Goal: Information Seeking & Learning: Learn about a topic

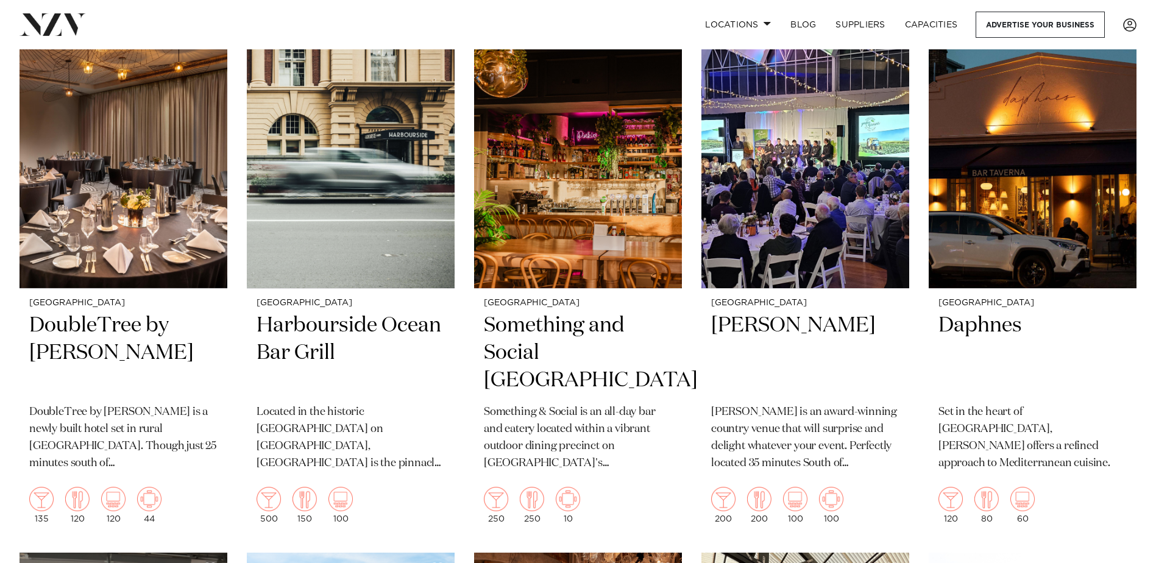
scroll to position [4084, 0]
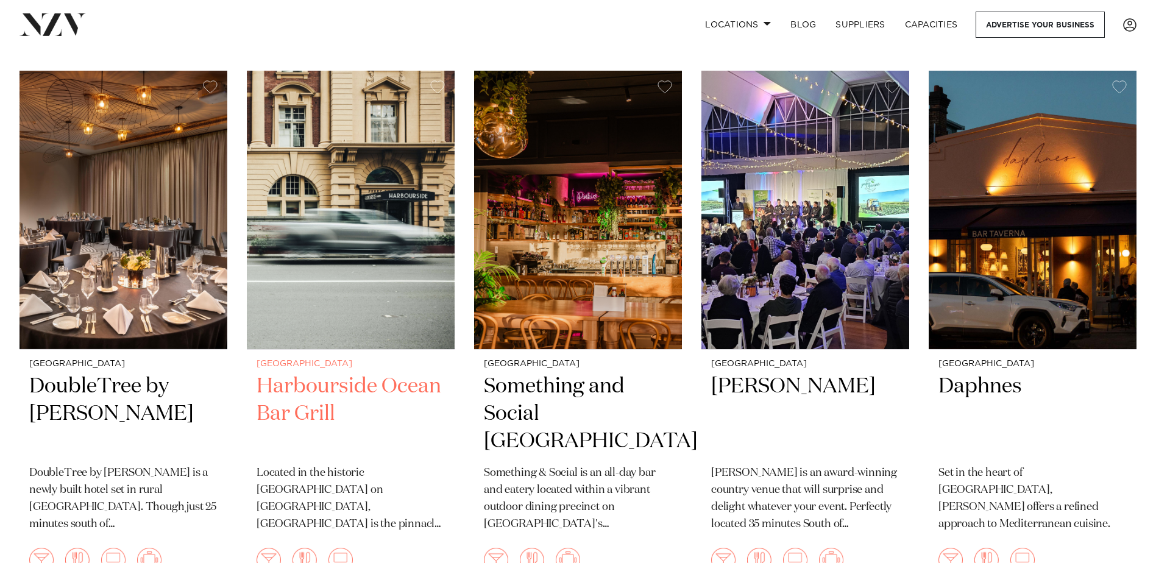
click at [322, 373] on h2 "Harbourside Ocean Bar Grill" at bounding box center [351, 414] width 188 height 82
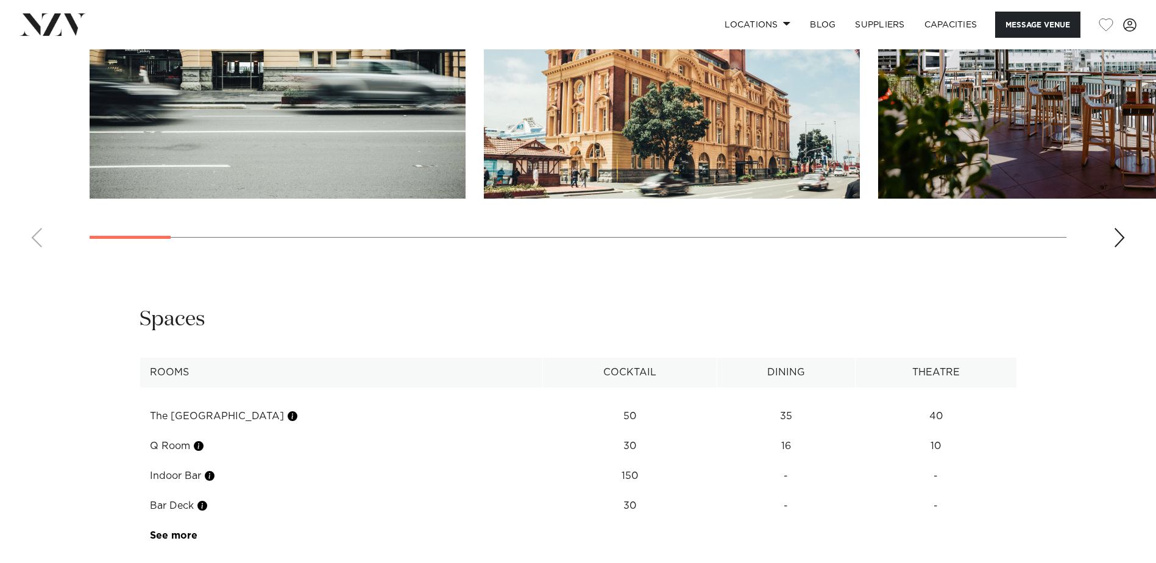
scroll to position [1430, 0]
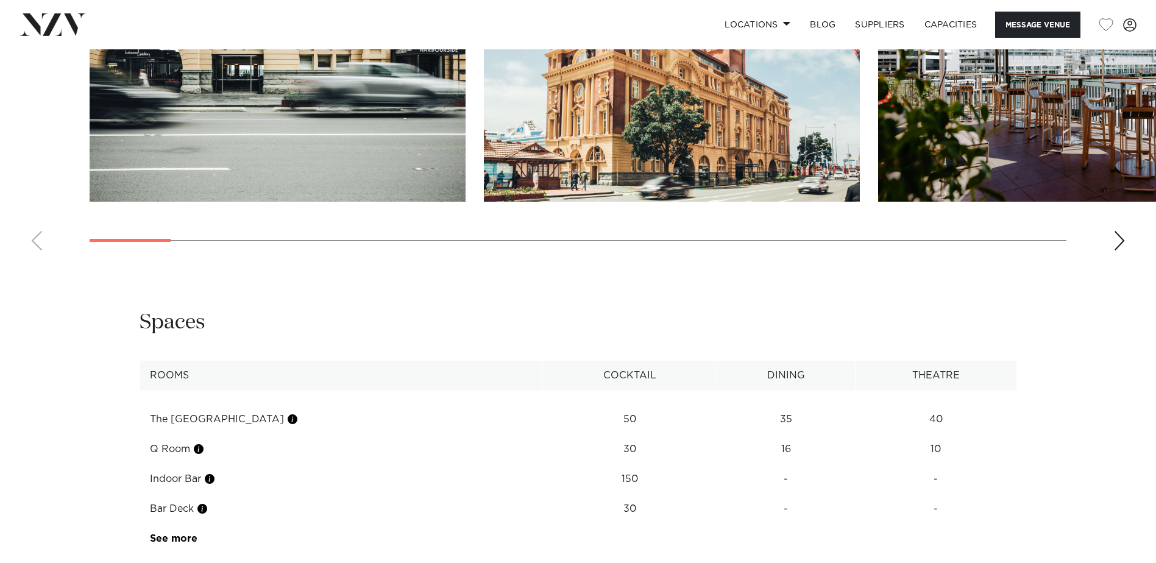
click at [1116, 238] on div "Next slide" at bounding box center [1120, 241] width 12 height 20
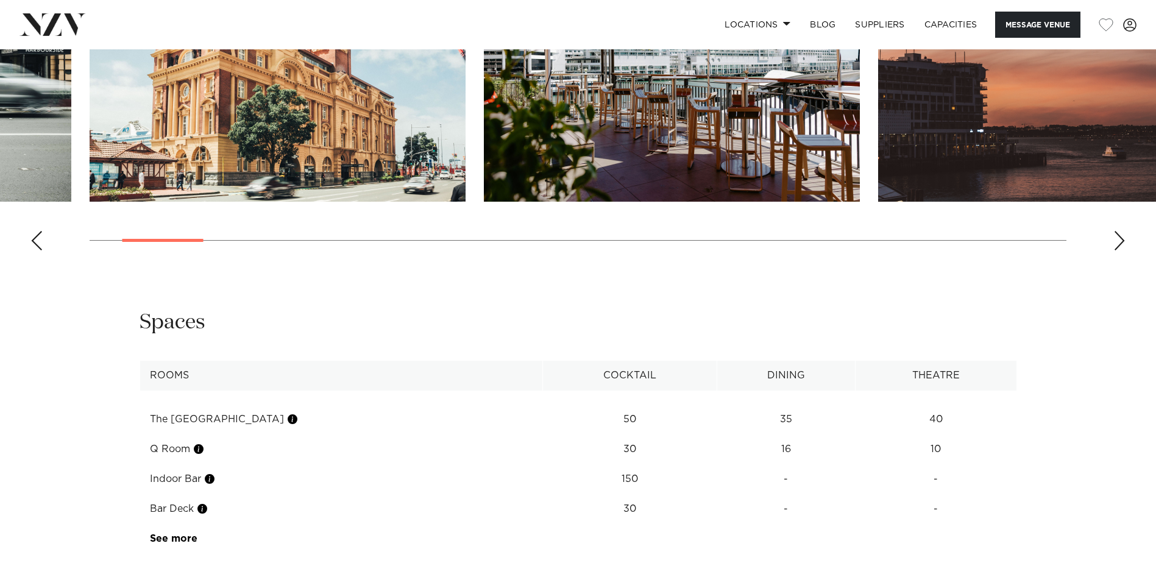
click at [1116, 238] on div "Next slide" at bounding box center [1120, 241] width 12 height 20
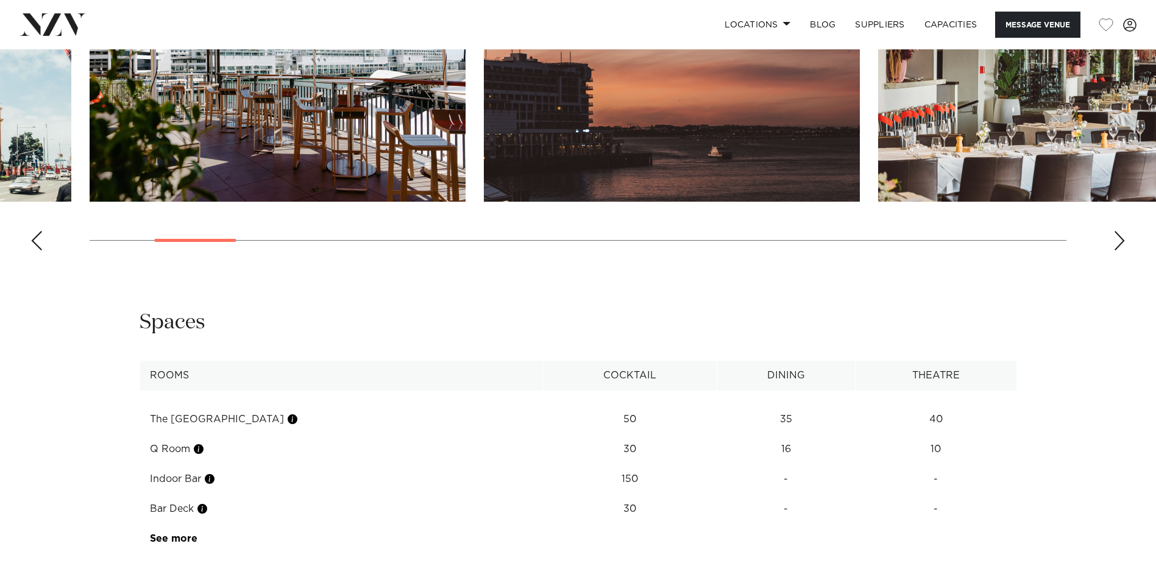
click at [1116, 238] on div "Next slide" at bounding box center [1120, 241] width 12 height 20
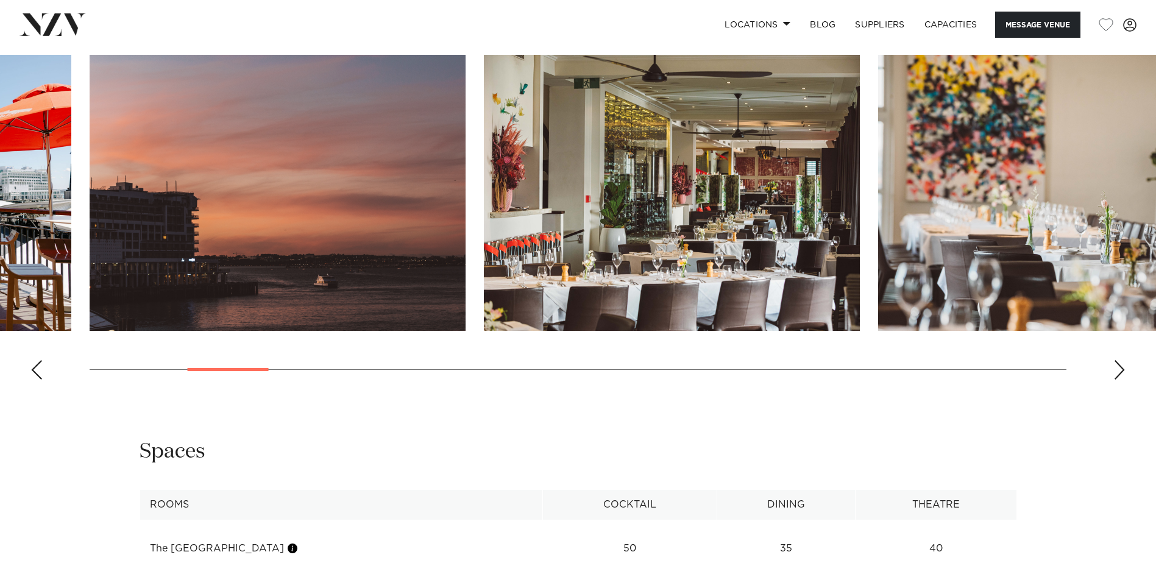
scroll to position [1247, 0]
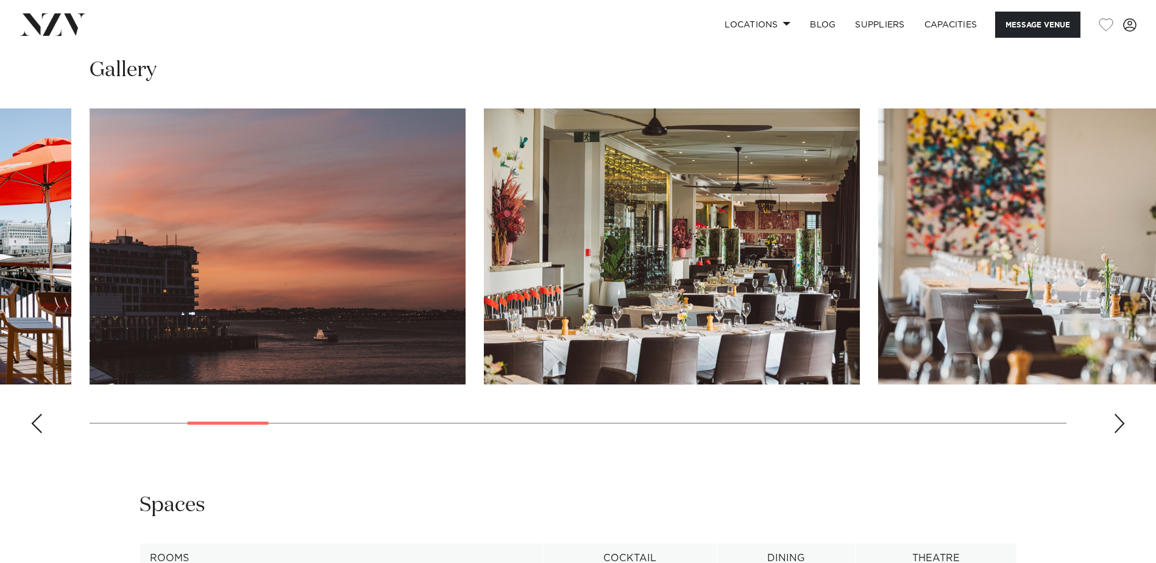
click at [758, 291] on img "5 / 30" at bounding box center [672, 247] width 376 height 276
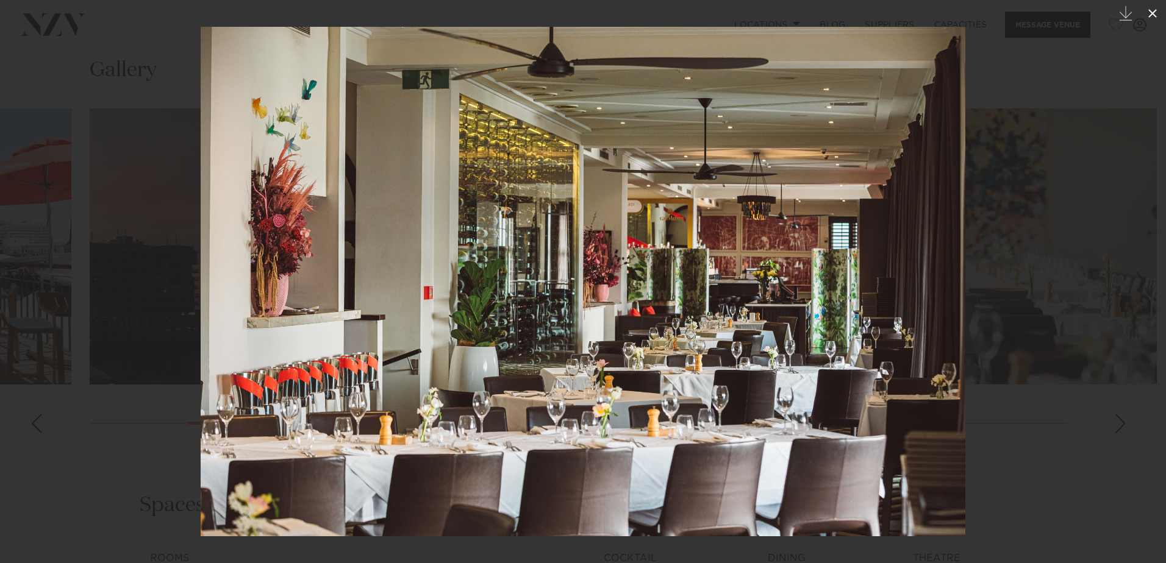
drag, startPoint x: 1151, startPoint y: 13, endPoint x: 1150, endPoint y: 5, distance: 8.6
click at [1150, 5] on button at bounding box center [1152, 13] width 27 height 27
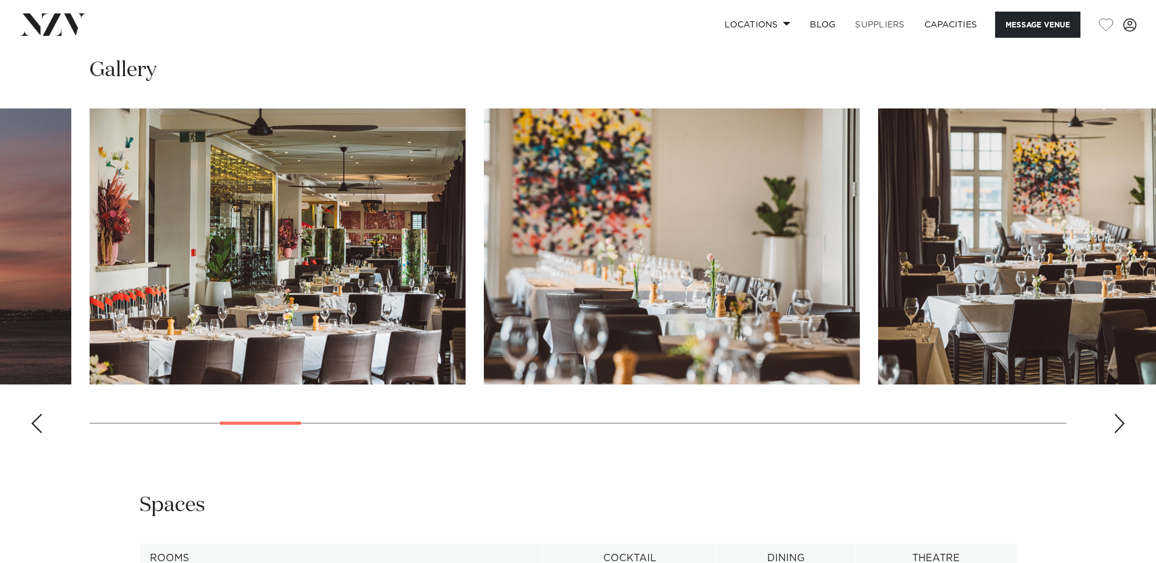
click at [887, 23] on link "SUPPLIERS" at bounding box center [880, 25] width 69 height 26
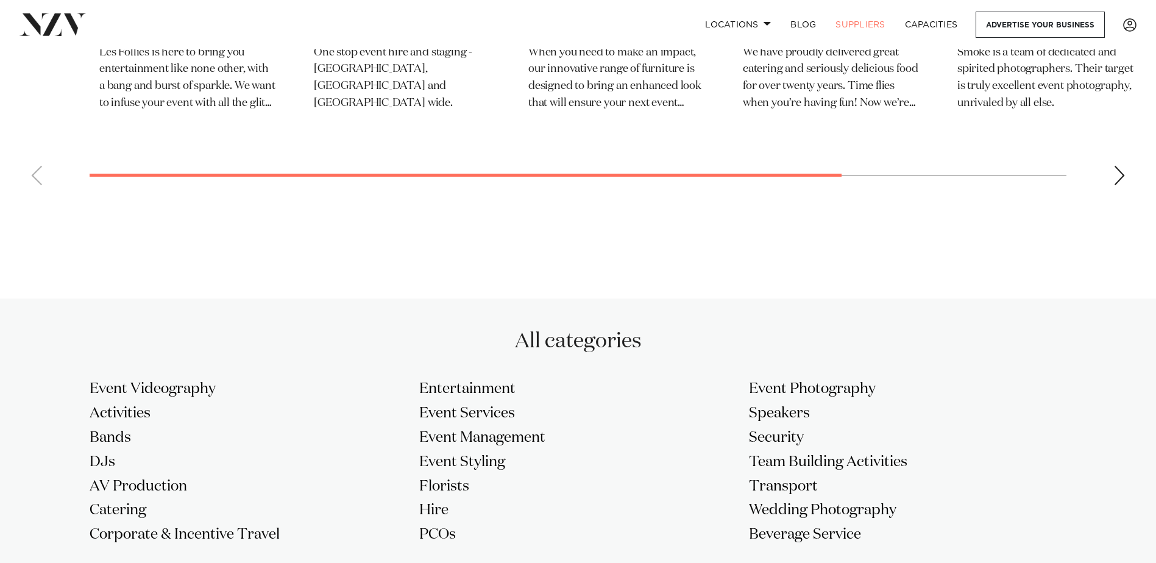
scroll to position [671, 0]
